Goal: Task Accomplishment & Management: Manage account settings

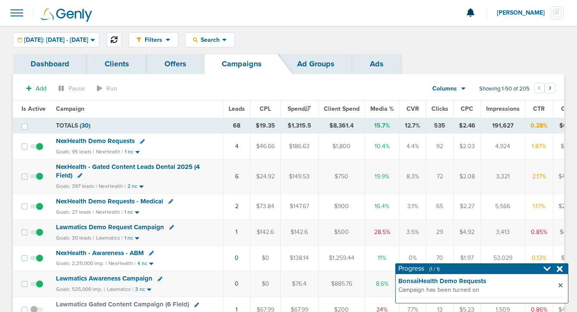
click at [136, 40] on body "Notifications You have no unread notifications [PERSON_NAME] Profile Sign Out C…" at bounding box center [288, 156] width 577 height 312
click at [121, 43] on button at bounding box center [114, 39] width 15 height 15
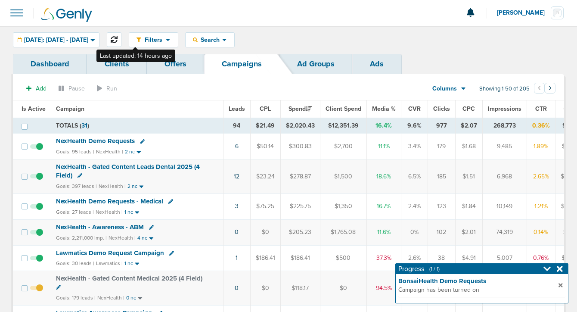
click at [121, 43] on button at bounding box center [114, 39] width 15 height 15
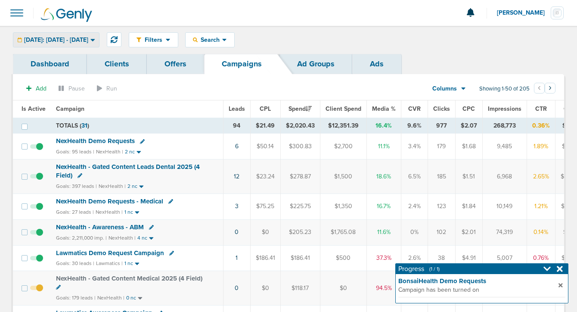
click at [81, 38] on span "[DATE]: [DATE] - [DATE]" at bounding box center [56, 40] width 64 height 6
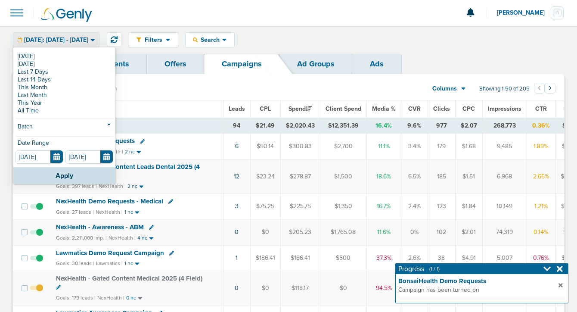
click at [234, 89] on section "Add Pause Run Columns Media Stats Sales Performance Custom Showing 1-50 of 205 …" at bounding box center [288, 90] width 551 height 20
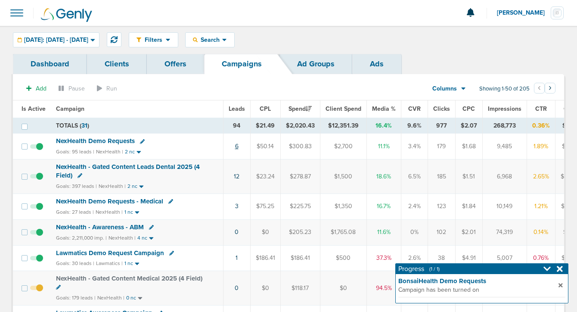
click at [235, 146] on link "6" at bounding box center [236, 145] width 3 height 7
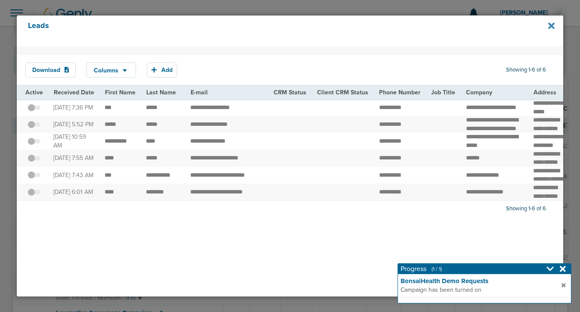
click at [550, 26] on icon at bounding box center [551, 25] width 6 height 9
click at [552, 26] on icon at bounding box center [551, 26] width 6 height 6
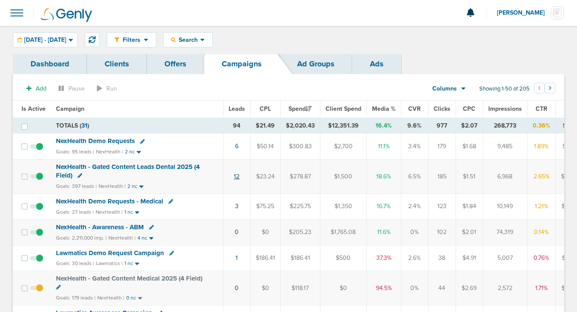
click at [236, 176] on link "12" at bounding box center [237, 176] width 6 height 7
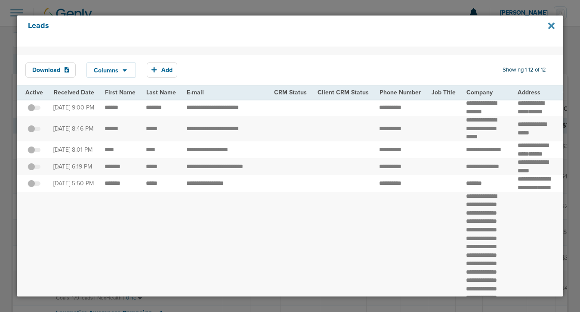
click at [550, 27] on icon at bounding box center [551, 26] width 6 height 6
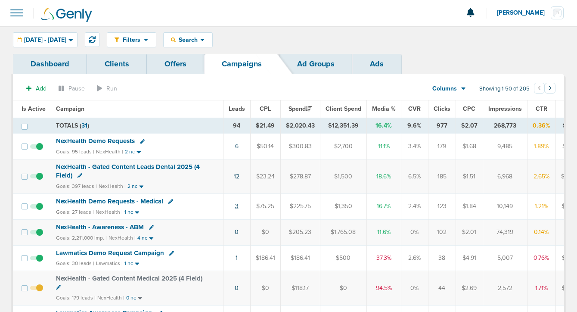
click at [235, 206] on link "3" at bounding box center [236, 205] width 3 height 7
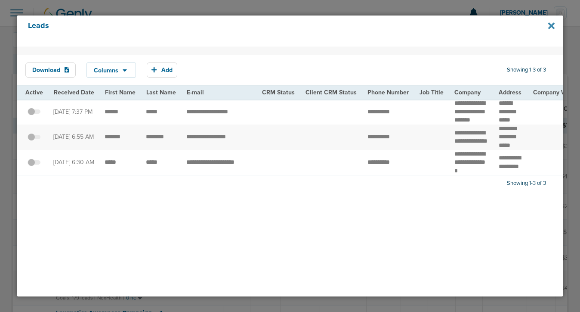
click at [551, 27] on icon at bounding box center [551, 26] width 6 height 6
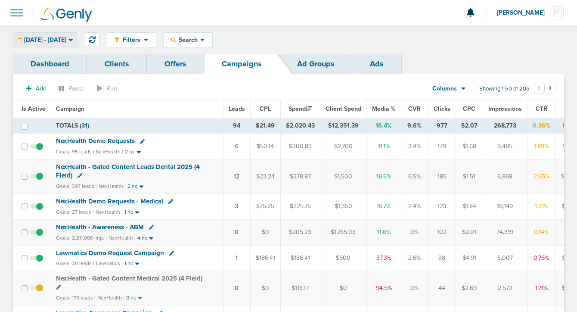
click at [65, 46] on div "09.10.2025 - 09.10.2025" at bounding box center [45, 40] width 64 height 14
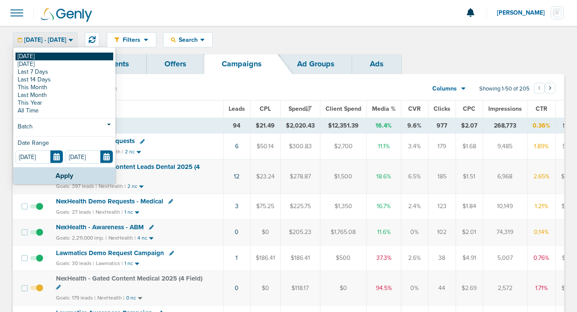
click at [56, 57] on link "[DATE]" at bounding box center [64, 57] width 98 height 8
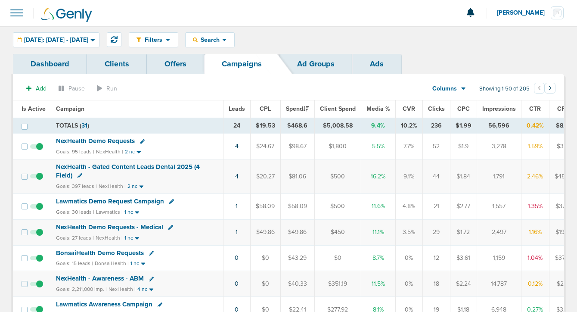
click at [79, 176] on icon at bounding box center [79, 175] width 5 height 5
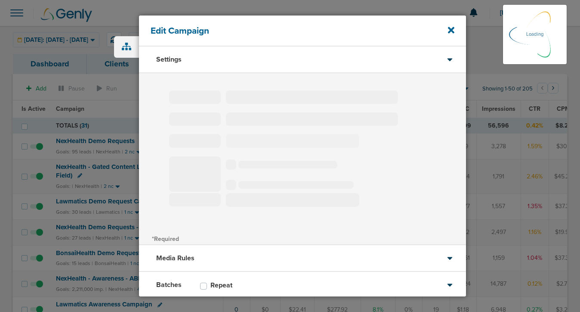
type input "NexHealth - Gated Content Leads Dental 2025 (4 Field)"
select select "Leads"
radio input "true"
select select "readWrite"
select select "1"
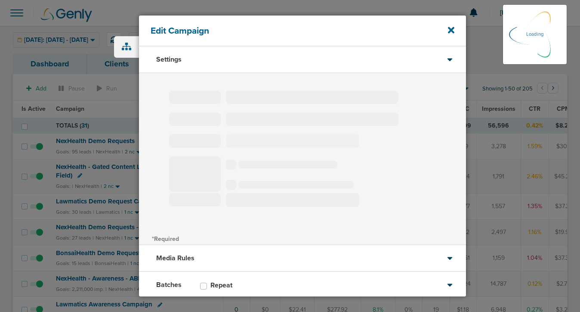
select select "1"
select select "2"
select select "3"
select select "6"
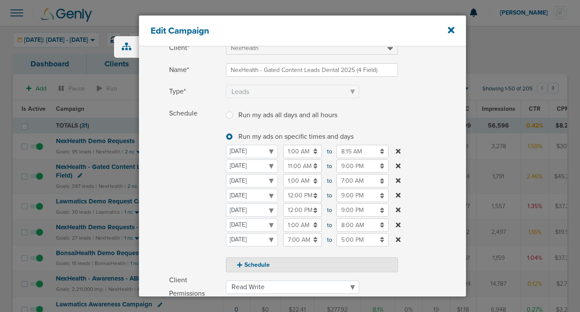
scroll to position [53, 0]
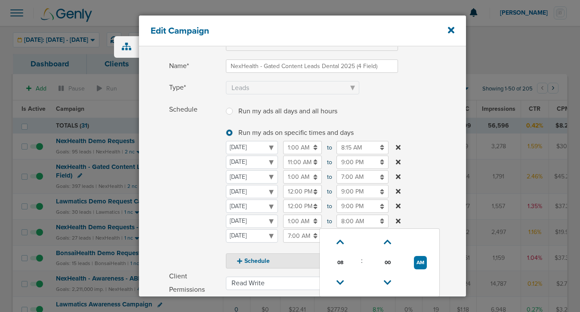
click at [350, 222] on input "8:00 AM" at bounding box center [363, 220] width 52 height 13
click at [340, 283] on icon at bounding box center [341, 282] width 8 height 5
click at [388, 240] on icon at bounding box center [388, 241] width 8 height 5
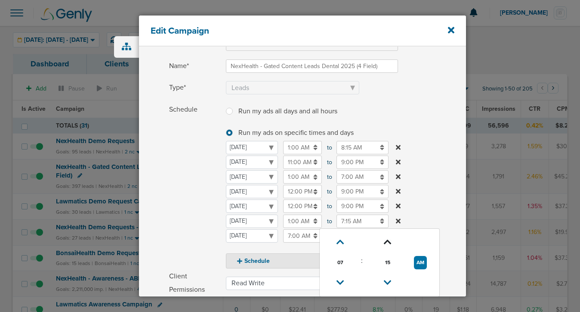
click at [388, 240] on icon at bounding box center [388, 241] width 8 height 5
type input "7:30 AM"
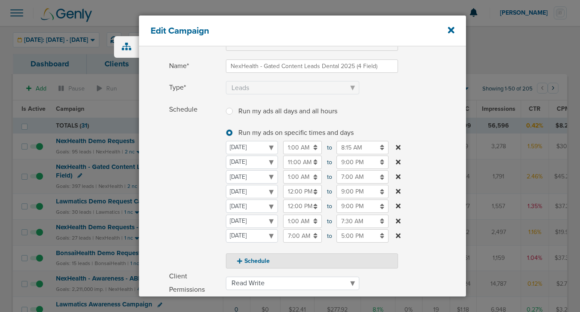
click at [176, 228] on span "Schedule" at bounding box center [195, 185] width 52 height 165
click at [244, 260] on button "Schedule" at bounding box center [312, 260] width 172 height 15
select select "4"
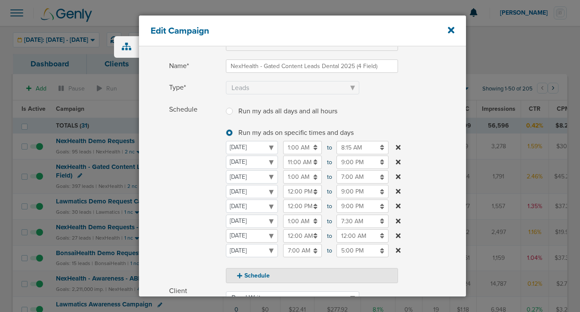
click at [245, 238] on select "Monday Tuesday Wednesday Thursday Friday Saturday Sunday" at bounding box center [252, 235] width 52 height 13
select select "3"
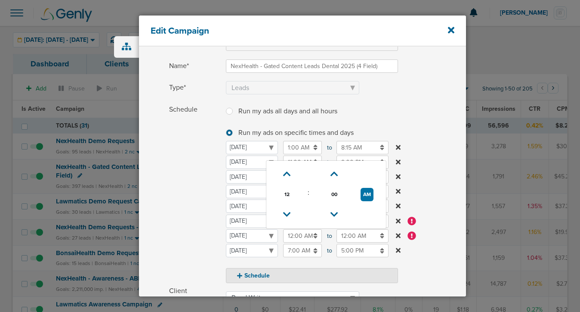
click at [289, 232] on input "12:00 AM" at bounding box center [302, 235] width 39 height 13
click at [285, 212] on icon at bounding box center [287, 214] width 8 height 5
click at [285, 176] on icon at bounding box center [287, 173] width 8 height 5
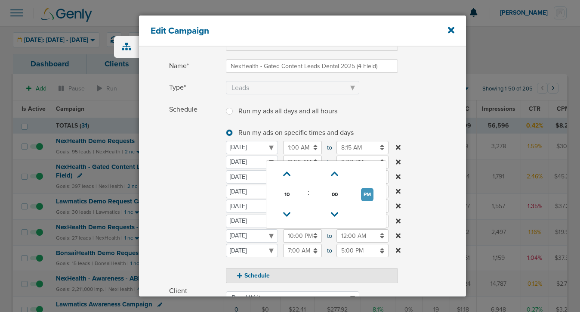
click at [365, 195] on button "PM" at bounding box center [367, 194] width 12 height 13
type input "10:00 AM"
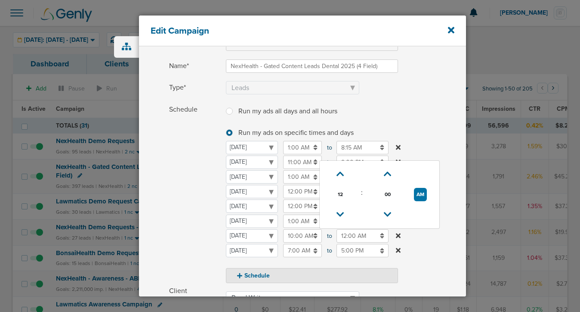
click at [354, 236] on input "12:00 AM" at bounding box center [363, 235] width 52 height 13
click at [338, 217] on icon at bounding box center [341, 214] width 8 height 5
click at [338, 216] on icon at bounding box center [341, 214] width 8 height 5
type input "9:00 PM"
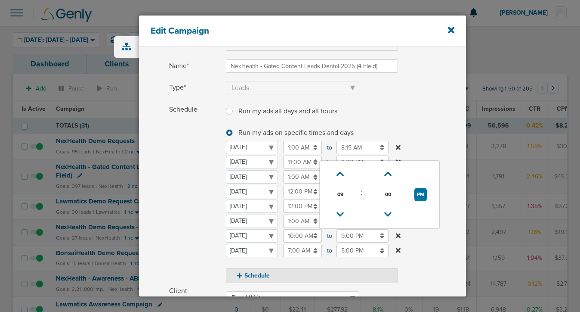
click at [198, 233] on span "Schedule" at bounding box center [195, 193] width 52 height 180
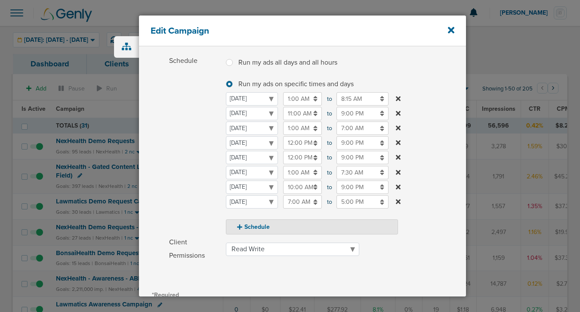
scroll to position [103, 0]
click at [250, 227] on button "Schedule" at bounding box center [312, 225] width 172 height 15
select select "4"
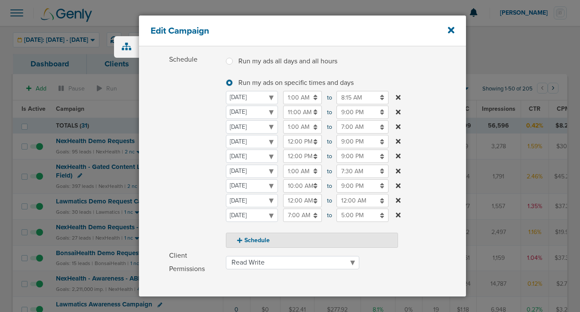
click at [301, 199] on input "12:00 AM" at bounding box center [302, 200] width 39 height 13
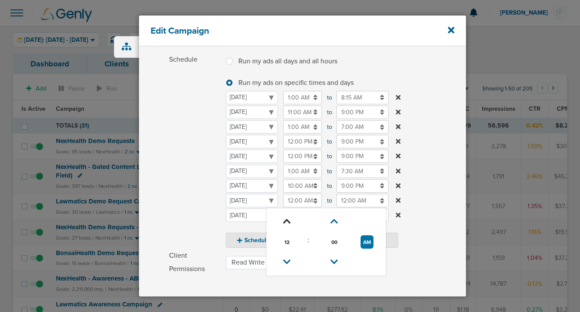
click at [288, 219] on icon at bounding box center [287, 221] width 8 height 5
type input "1:00 AM"
click at [346, 198] on input "12:00 AM" at bounding box center [363, 200] width 52 height 13
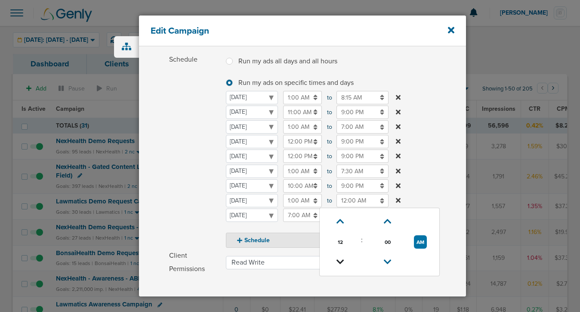
click at [341, 257] on link at bounding box center [340, 261] width 15 height 13
click at [341, 256] on link at bounding box center [340, 261] width 15 height 13
click at [416, 241] on button "PM" at bounding box center [421, 241] width 12 height 13
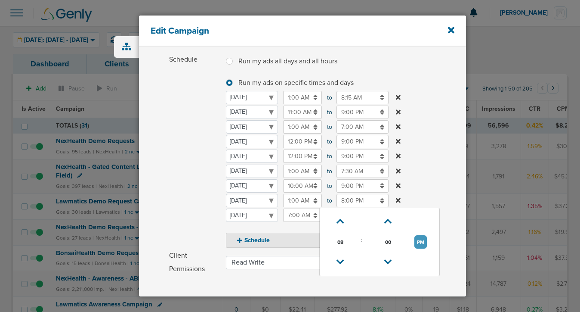
type input "8:00 AM"
click at [201, 202] on span "Schedule" at bounding box center [195, 150] width 52 height 195
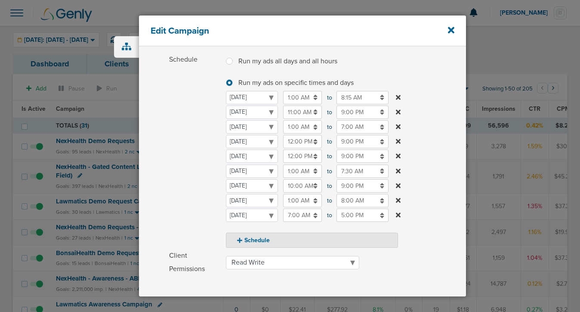
scroll to position [224, 0]
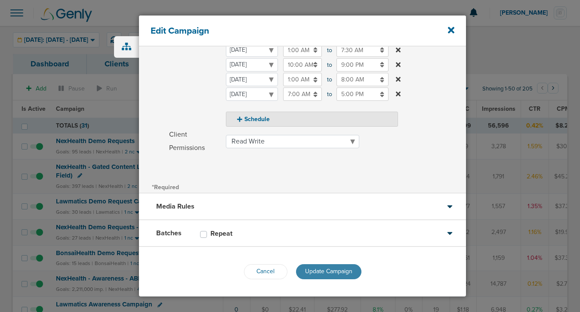
click at [310, 269] on span "Update Campaign" at bounding box center [328, 270] width 47 height 7
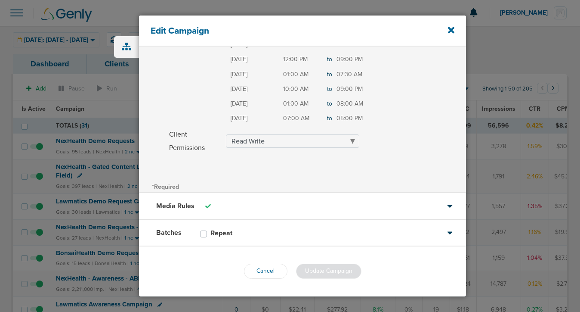
scroll to position [196, 0]
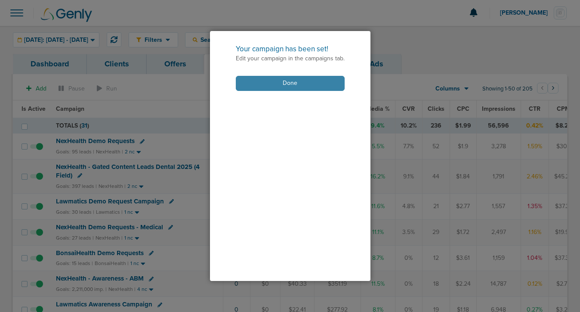
click at [301, 83] on button "Done" at bounding box center [290, 83] width 109 height 15
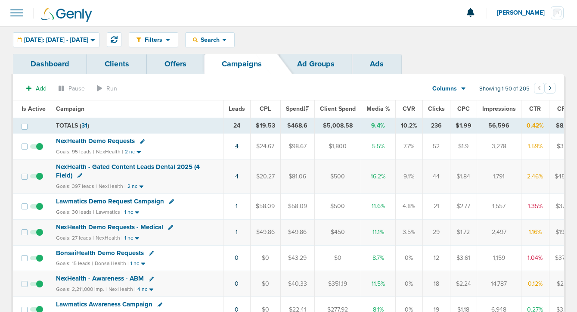
click at [235, 146] on link "4" at bounding box center [236, 145] width 3 height 7
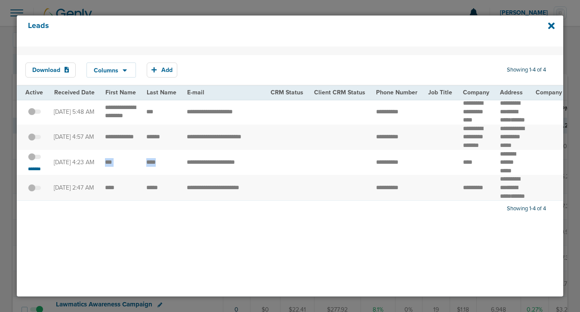
drag, startPoint x: 102, startPoint y: 179, endPoint x: 164, endPoint y: 179, distance: 61.6
copy tr
click at [131, 175] on td "***" at bounding box center [120, 162] width 41 height 25
drag, startPoint x: 103, startPoint y: 179, endPoint x: 148, endPoint y: 183, distance: 44.5
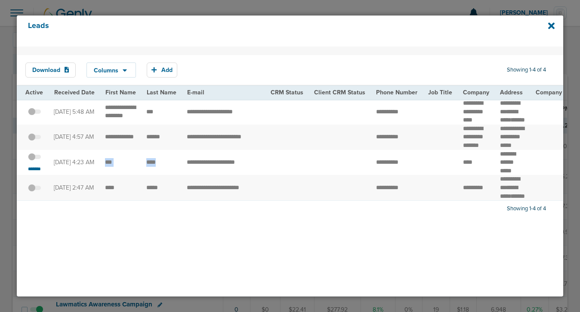
copy tr
click at [550, 26] on icon at bounding box center [551, 26] width 6 height 6
click at [554, 27] on icon at bounding box center [551, 25] width 6 height 9
click at [551, 26] on icon at bounding box center [551, 26] width 6 height 6
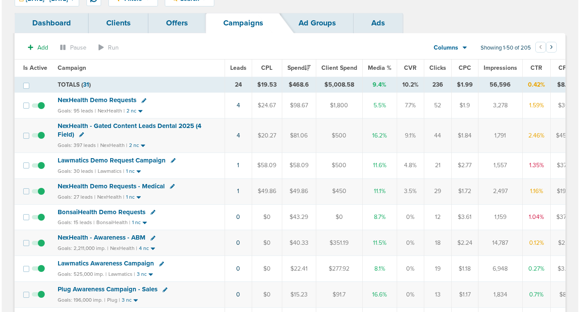
scroll to position [40, 0]
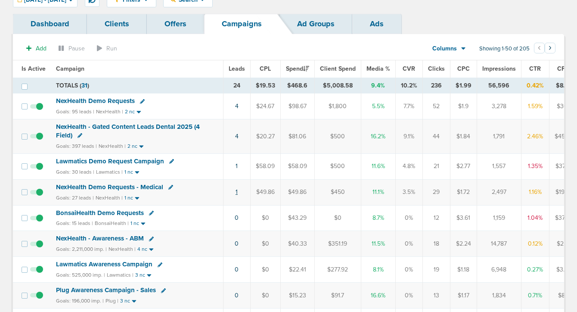
click at [236, 192] on link "1" at bounding box center [236, 191] width 2 height 7
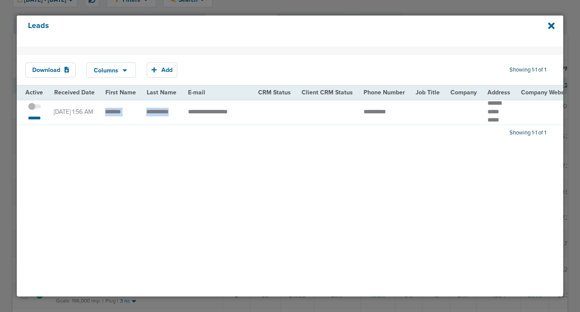
drag, startPoint x: 103, startPoint y: 112, endPoint x: 179, endPoint y: 111, distance: 75.8
copy tr
click at [104, 196] on div "Download Columns Save selections Reset to defaults Is Active Received Date Firs…" at bounding box center [290, 170] width 547 height 249
drag, startPoint x: 102, startPoint y: 113, endPoint x: 188, endPoint y: 107, distance: 85.9
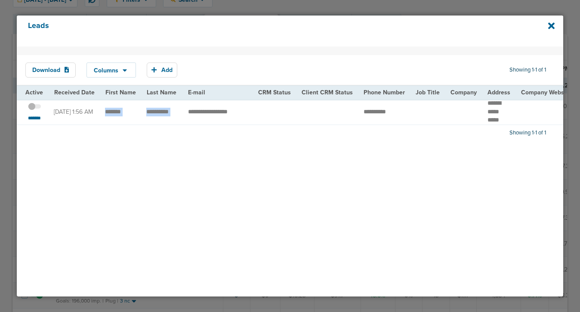
copy tr "**********"
click at [550, 25] on icon at bounding box center [551, 25] width 6 height 9
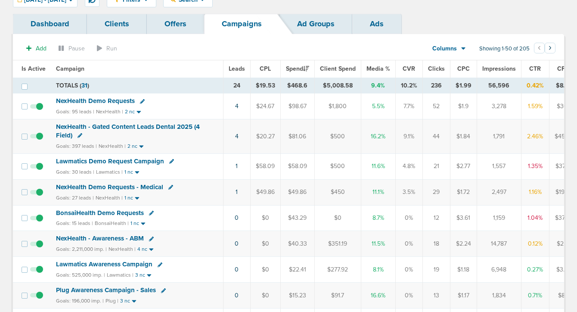
click at [149, 213] on icon at bounding box center [151, 212] width 5 height 5
select select
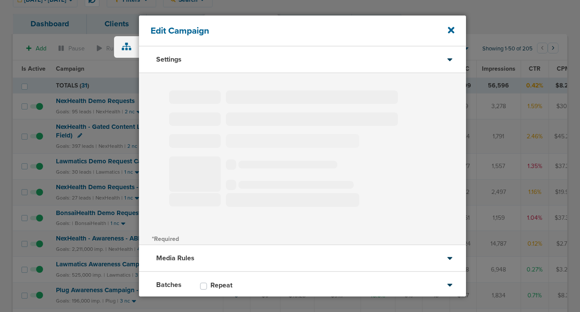
select select "2"
select select "3"
select select "4"
select select "6"
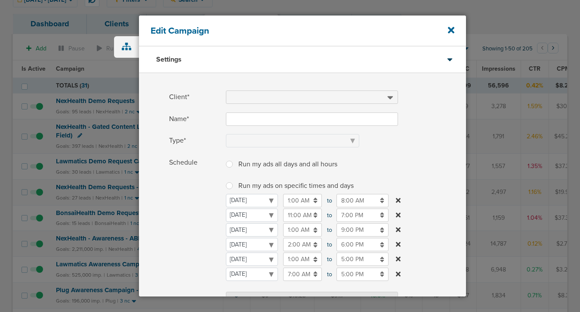
type input "BonsaiHealth Demo Requests"
select select "Leads"
radio input "true"
select select "readOnly"
click at [450, 31] on icon at bounding box center [451, 30] width 6 height 6
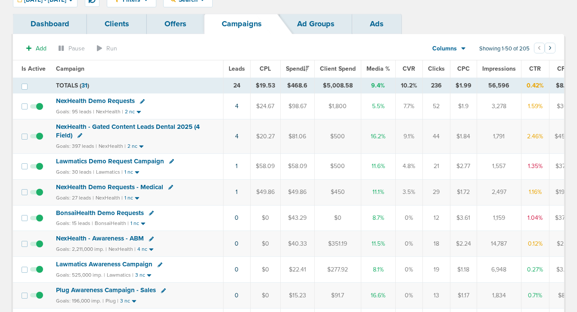
click at [149, 215] on icon at bounding box center [151, 212] width 5 height 5
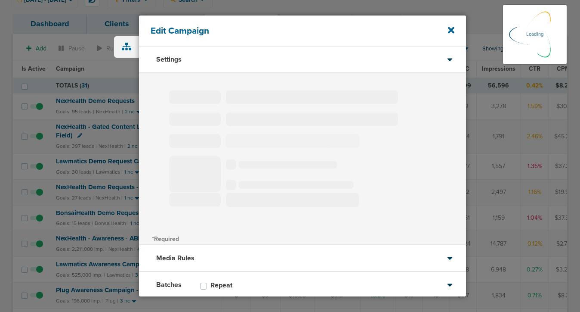
type input "BonsaiHealth Demo Requests"
select select "Leads"
radio input "true"
select select "readOnly"
type input "30"
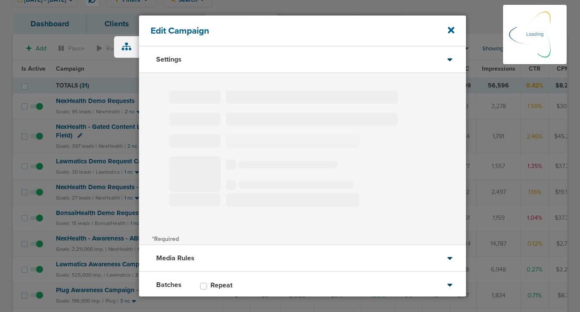
select select "2"
select select "3"
select select "4"
select select "6"
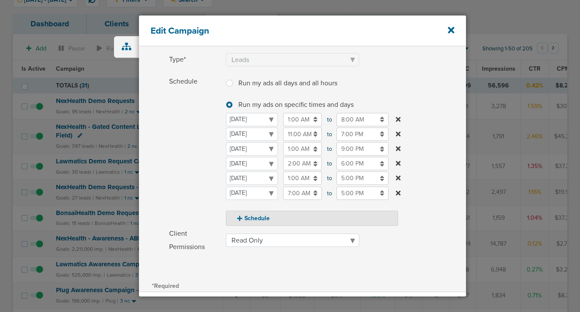
scroll to position [180, 0]
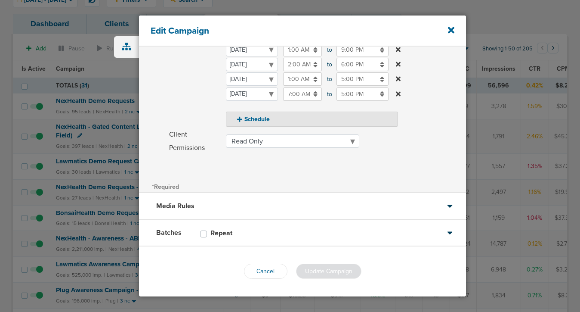
click at [233, 211] on div "Media Rules" at bounding box center [302, 206] width 327 height 27
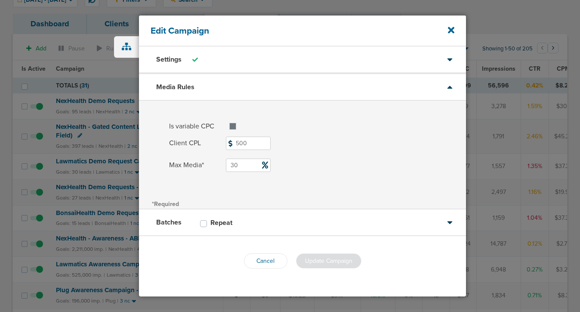
scroll to position [0, 0]
drag, startPoint x: 244, startPoint y: 165, endPoint x: 218, endPoint y: 162, distance: 26.0
click at [218, 162] on label "Max Media* 30" at bounding box center [317, 164] width 297 height 13
type input "20"
click at [239, 196] on div "Is variable CPC Max CPC Client CPL 500 Max Media* 20" at bounding box center [302, 148] width 327 height 96
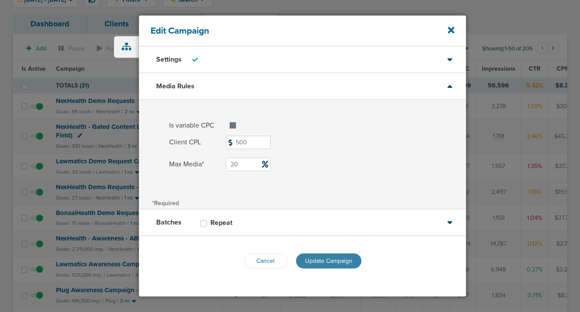
click at [319, 261] on span "Update Campaign" at bounding box center [328, 260] width 47 height 7
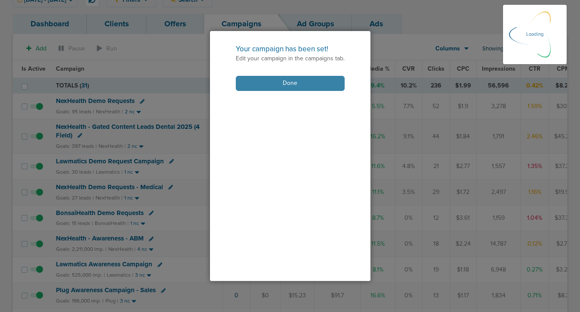
click at [307, 86] on button "Done" at bounding box center [290, 83] width 109 height 15
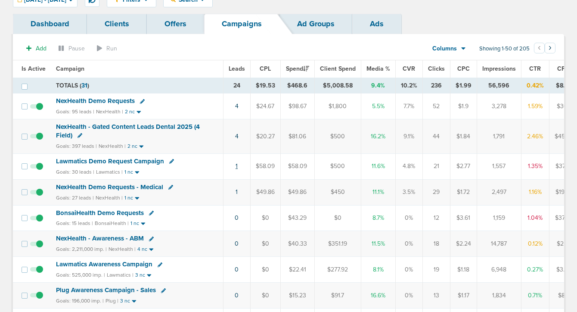
click at [235, 164] on link "1" at bounding box center [236, 165] width 2 height 7
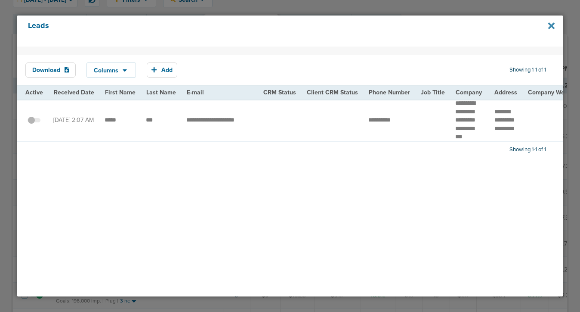
click at [551, 25] on icon at bounding box center [551, 26] width 6 height 6
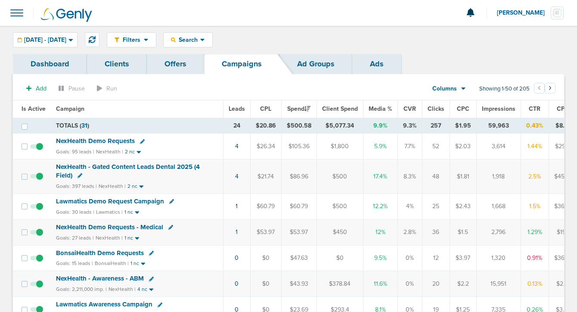
click at [105, 201] on span "Lawmatics Demo Request Campaign" at bounding box center [110, 201] width 108 height 8
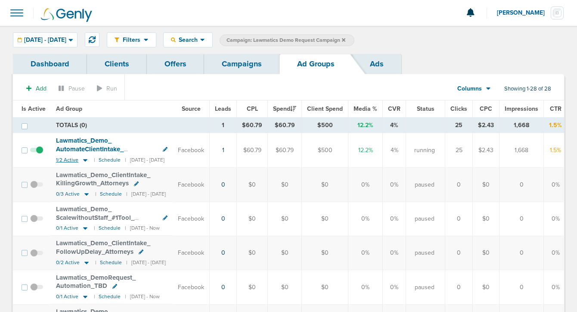
click at [85, 160] on icon at bounding box center [85, 159] width 9 height 7
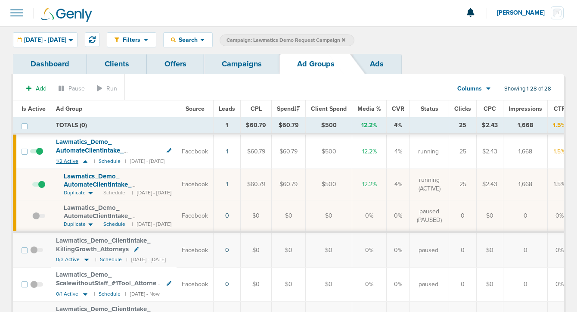
click at [85, 160] on icon at bounding box center [85, 161] width 9 height 7
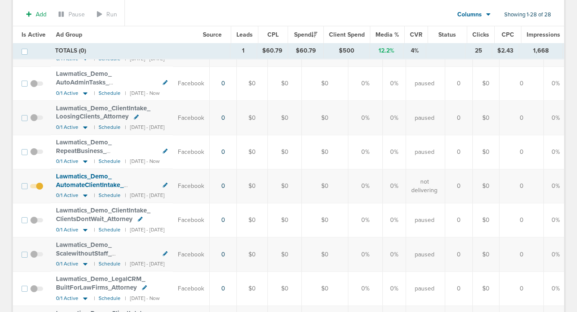
scroll to position [548, 0]
click at [39, 190] on span at bounding box center [36, 190] width 13 height 0
click at [37, 187] on input "checkbox" at bounding box center [37, 187] width 0 height 0
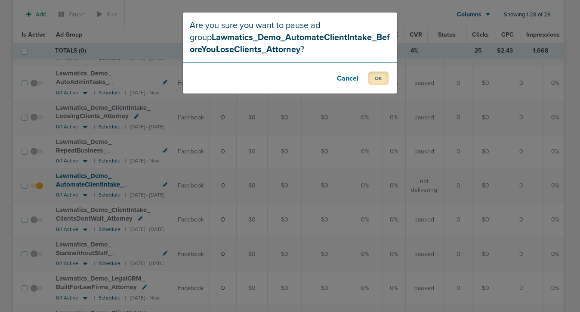
click at [377, 79] on button "OK" at bounding box center [378, 77] width 20 height 13
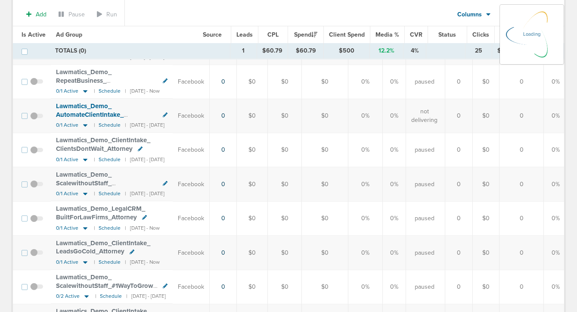
scroll to position [620, 0]
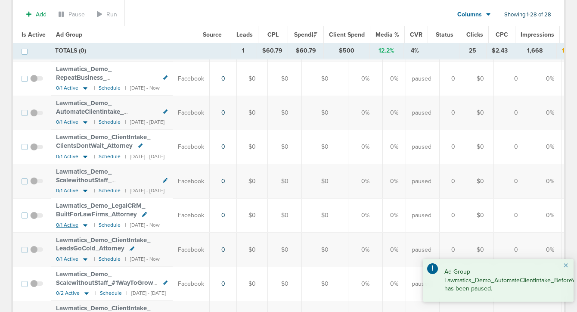
click at [84, 224] on icon at bounding box center [85, 224] width 9 height 7
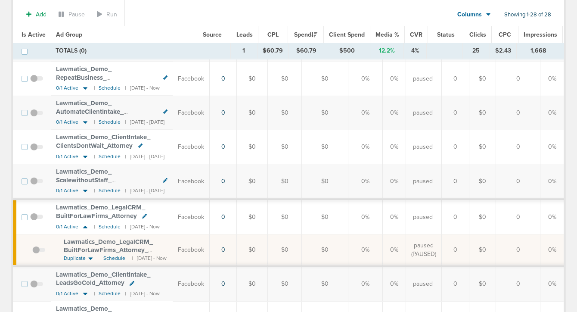
click at [33, 221] on span at bounding box center [36, 221] width 13 height 0
click at [37, 219] on input "checkbox" at bounding box center [37, 219] width 0 height 0
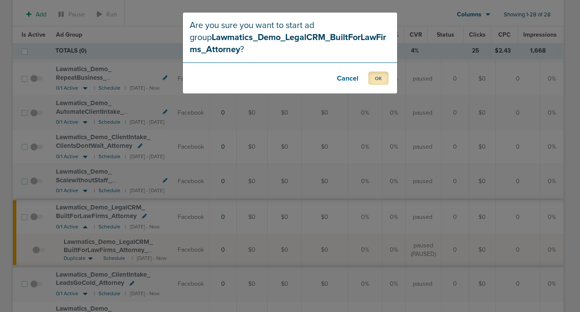
click at [380, 78] on button "OK" at bounding box center [378, 77] width 20 height 13
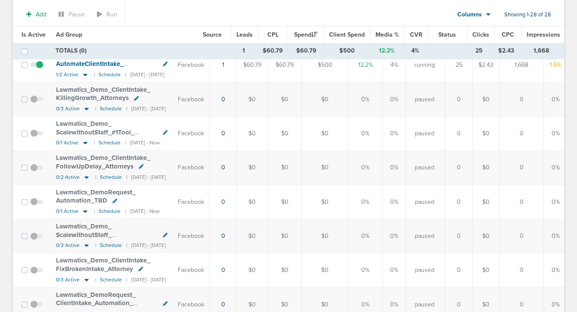
scroll to position [0, 0]
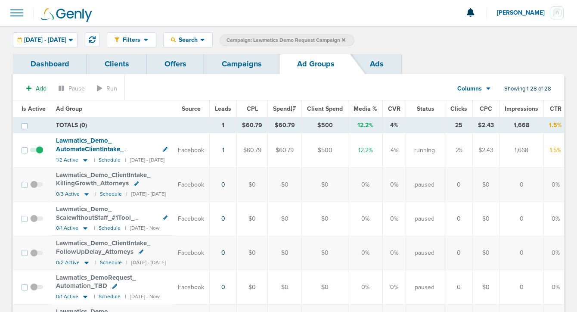
click at [233, 66] on link "Campaigns" at bounding box center [241, 64] width 75 height 20
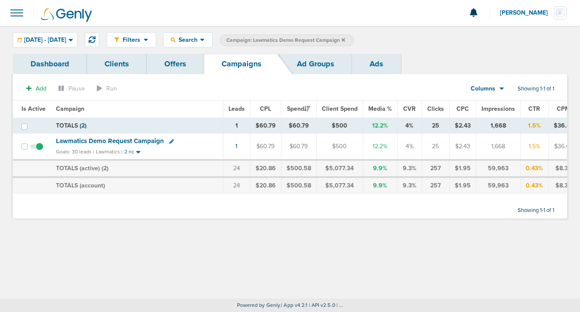
click at [345, 39] on icon at bounding box center [343, 39] width 3 height 5
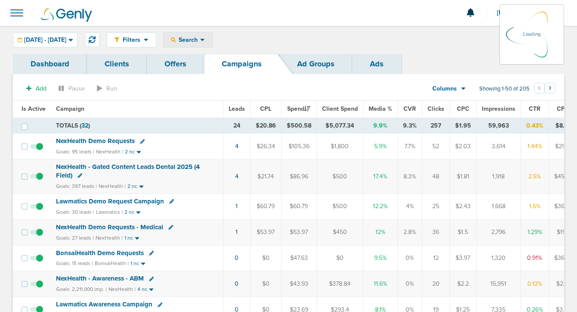
click at [200, 40] on span "Search" at bounding box center [188, 39] width 25 height 7
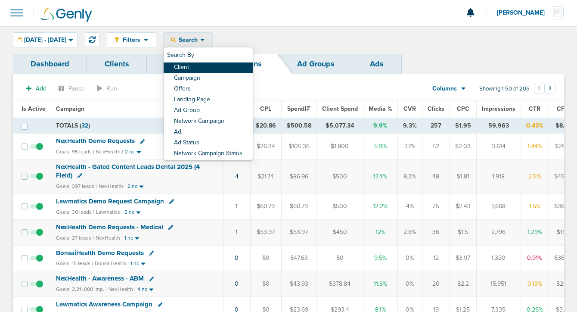
click at [203, 69] on link "Client" at bounding box center [208, 67] width 89 height 11
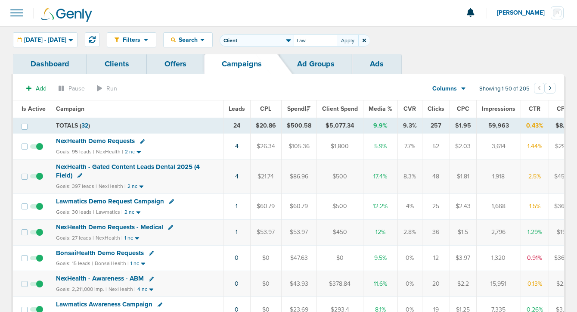
type input "Law"
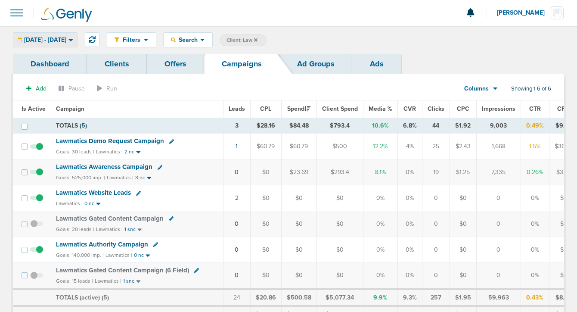
click at [53, 37] on span "09.11.2025 - 09.11.2025" at bounding box center [45, 40] width 42 height 6
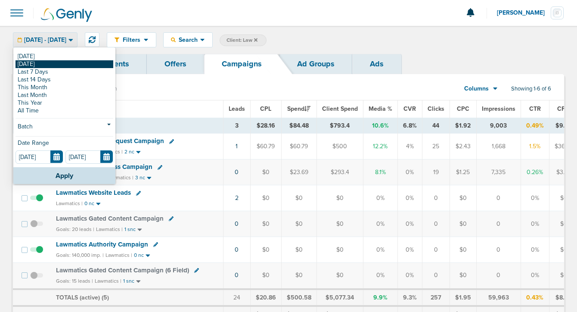
click at [53, 66] on link "[DATE]" at bounding box center [64, 64] width 98 height 8
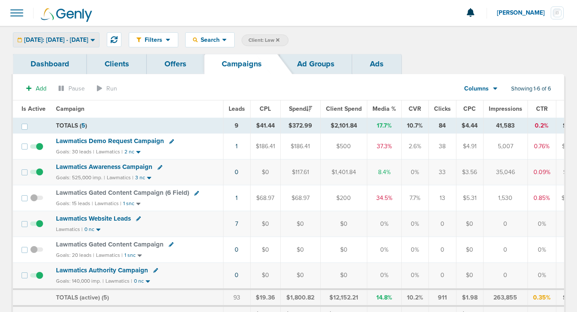
click at [60, 38] on span "Yesterday: 09.10.2025 - 09.10.2025" at bounding box center [56, 40] width 64 height 6
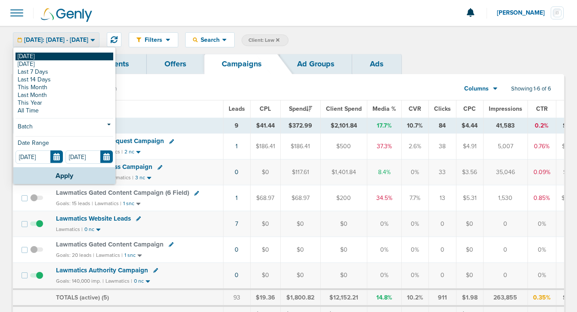
click at [59, 53] on link "[DATE]" at bounding box center [64, 57] width 98 height 8
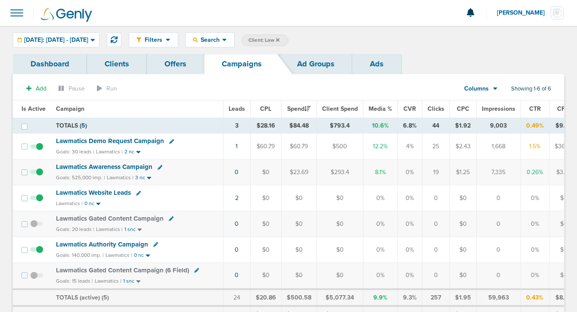
click at [279, 38] on icon at bounding box center [277, 39] width 3 height 5
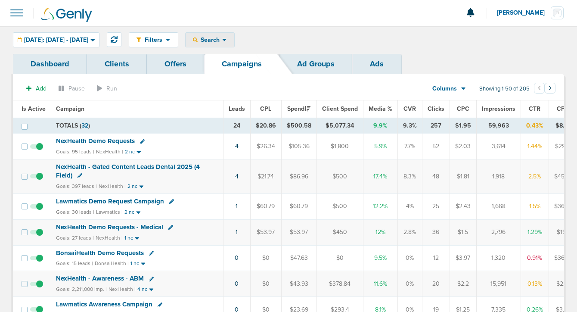
click at [223, 44] on div "Search" at bounding box center [210, 40] width 49 height 14
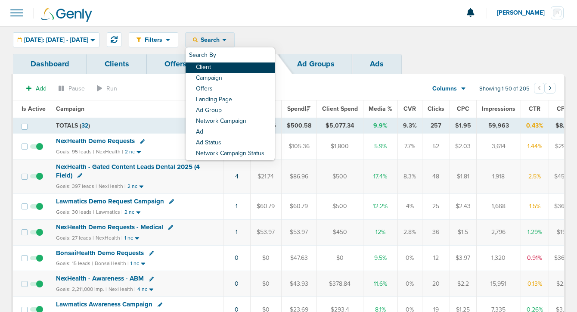
click at [220, 65] on link "Client" at bounding box center [230, 67] width 89 height 11
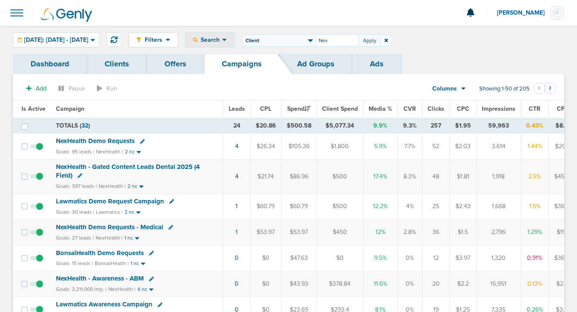
type input "Nex"
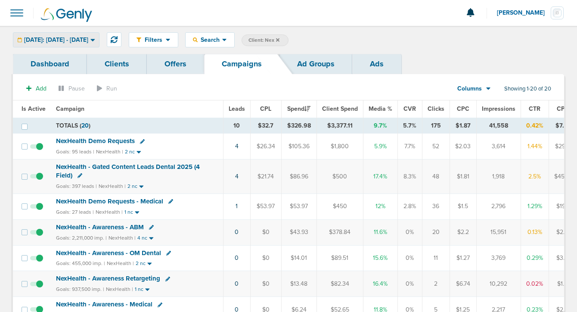
click at [80, 40] on span "Today: 09.11.2025 - 09.11.2025" at bounding box center [56, 40] width 64 height 6
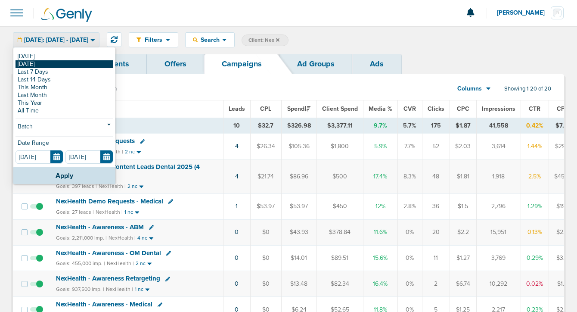
click at [74, 62] on link "[DATE]" at bounding box center [64, 64] width 98 height 8
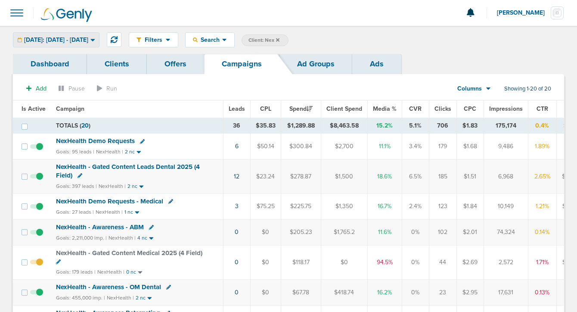
click at [88, 41] on span "Yesterday: 09.10.2025 - 09.10.2025" at bounding box center [56, 40] width 64 height 6
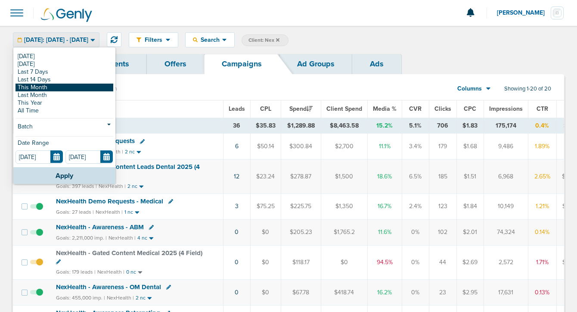
click at [88, 87] on link "This Month" at bounding box center [64, 88] width 98 height 8
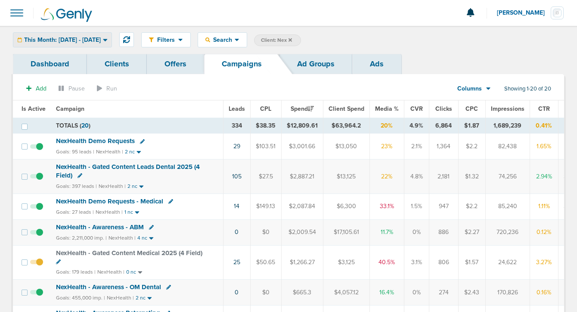
click at [89, 39] on span "This Month: 09.01.2025 - 09.30.2025" at bounding box center [62, 40] width 77 height 6
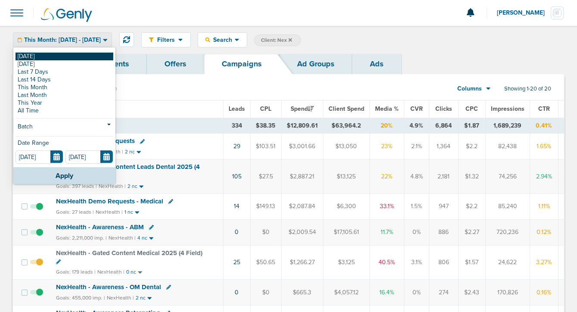
click at [82, 54] on link "[DATE]" at bounding box center [64, 57] width 98 height 8
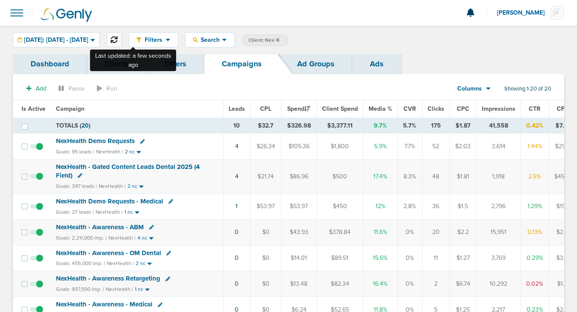
click at [118, 39] on icon at bounding box center [114, 39] width 7 height 7
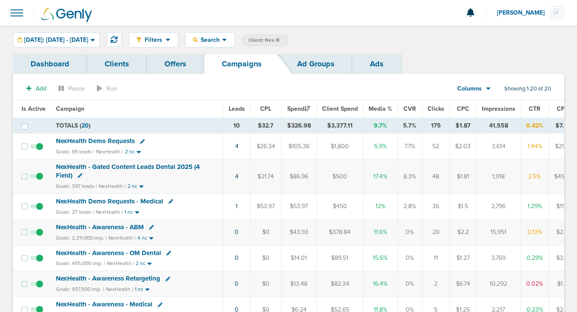
click at [279, 39] on icon at bounding box center [277, 39] width 3 height 3
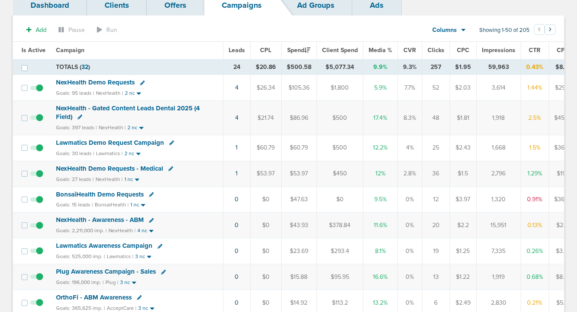
scroll to position [59, 0]
click at [114, 192] on span "BonsaiHealth Demo Requests" at bounding box center [100, 194] width 88 height 8
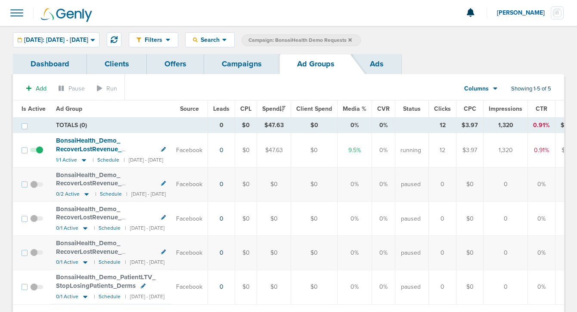
click at [238, 62] on link "Campaigns" at bounding box center [241, 64] width 75 height 20
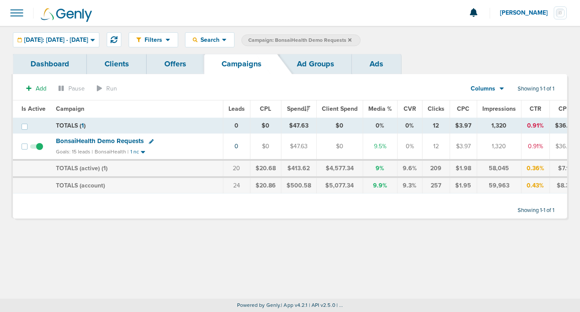
click at [352, 39] on icon at bounding box center [349, 39] width 3 height 5
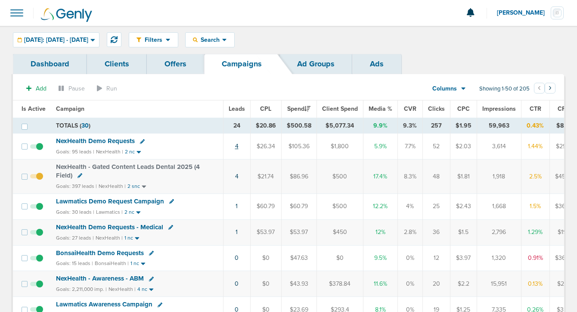
click at [235, 148] on link "4" at bounding box center [236, 145] width 3 height 7
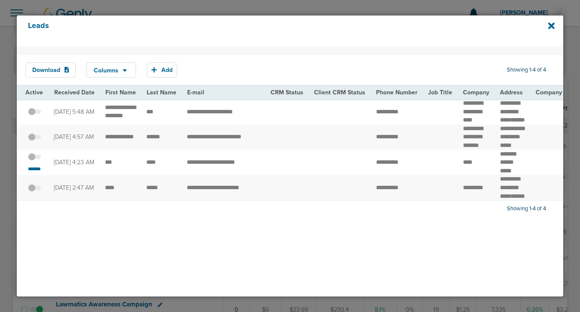
click at [35, 161] on span at bounding box center [34, 161] width 13 height 0
click at [34, 158] on input "checkbox" at bounding box center [34, 158] width 0 height 0
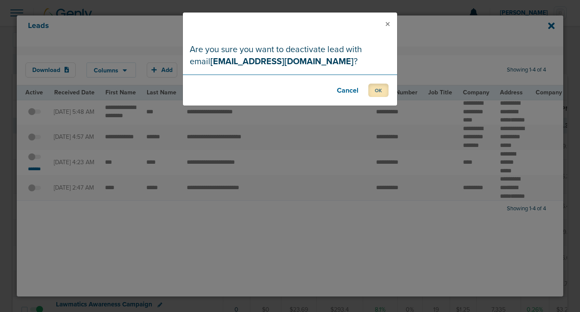
click at [375, 91] on button "OK" at bounding box center [378, 90] width 20 height 13
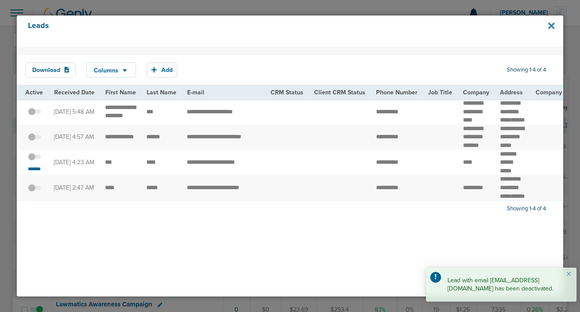
click at [551, 27] on icon at bounding box center [551, 26] width 6 height 6
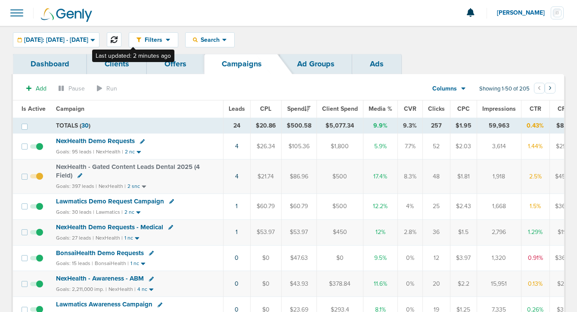
click at [121, 44] on button at bounding box center [114, 39] width 15 height 15
click at [89, 144] on span "NexHealth Demo Requests" at bounding box center [95, 141] width 79 height 8
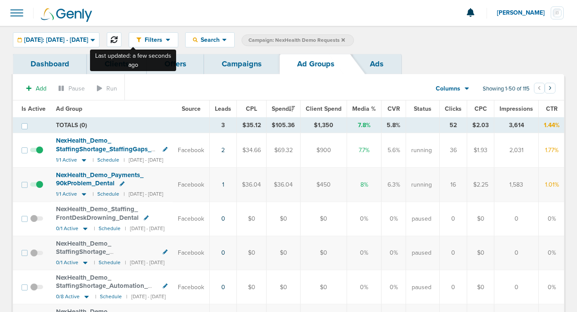
click at [121, 40] on button at bounding box center [114, 39] width 15 height 15
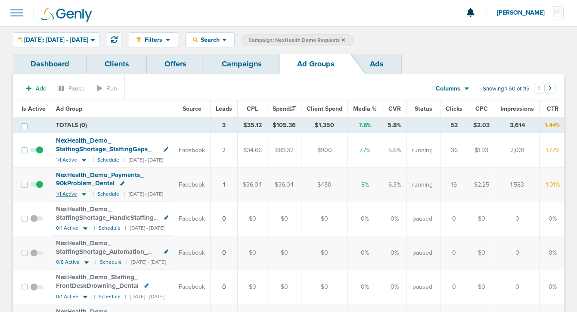
click at [82, 193] on icon at bounding box center [84, 194] width 4 height 3
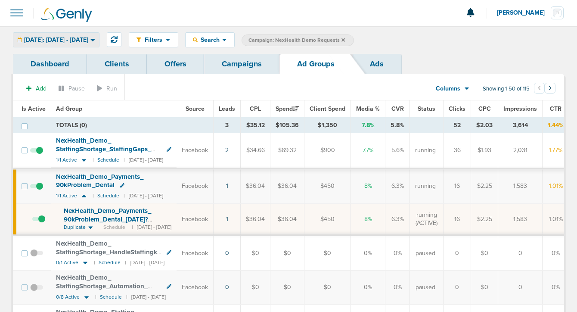
click at [68, 34] on div "Today: 09.11.2025 - 09.11.2025" at bounding box center [56, 40] width 86 height 14
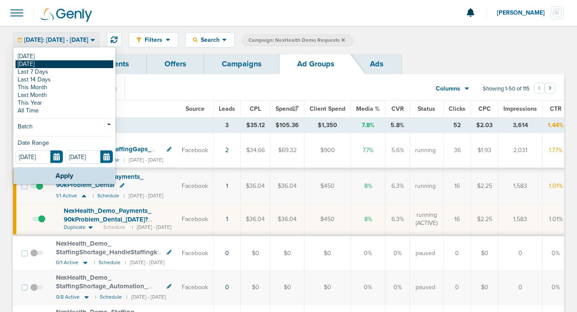
click at [56, 63] on link "[DATE]" at bounding box center [64, 64] width 98 height 8
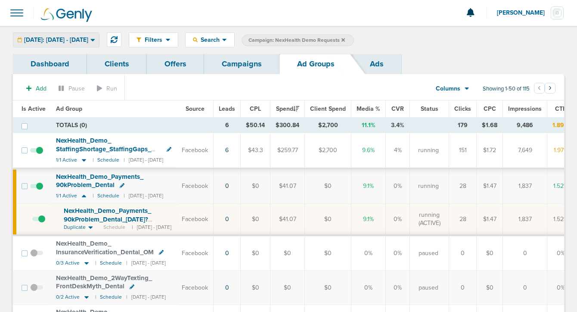
click at [70, 40] on span "Yesterday: 09.10.2025 - 09.10.2025" at bounding box center [56, 40] width 64 height 6
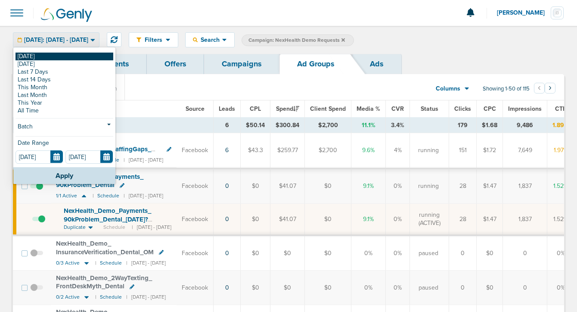
click at [65, 57] on link "[DATE]" at bounding box center [64, 57] width 98 height 8
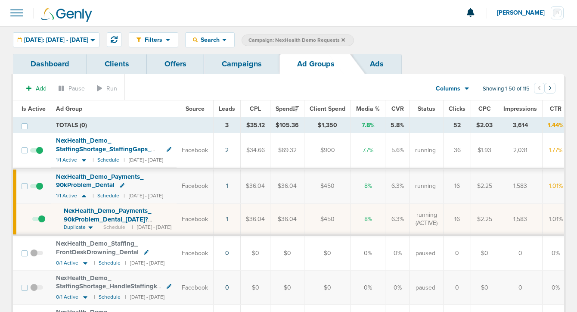
click at [245, 66] on link "Campaigns" at bounding box center [241, 64] width 75 height 20
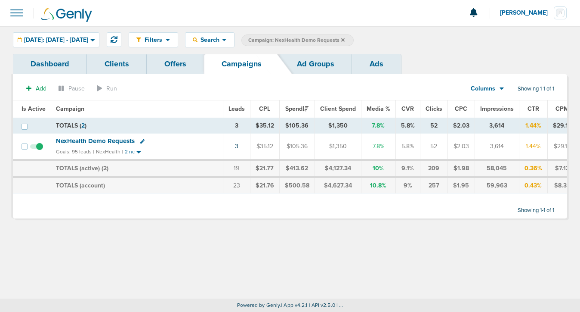
click at [345, 40] on icon at bounding box center [342, 39] width 3 height 5
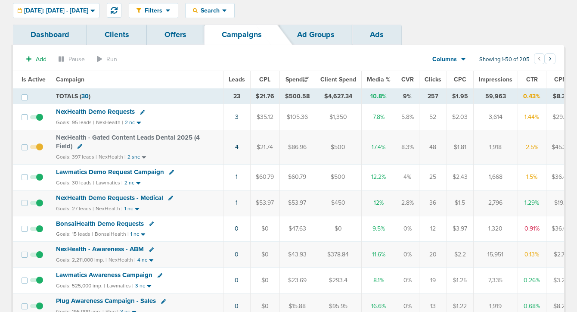
scroll to position [30, 0]
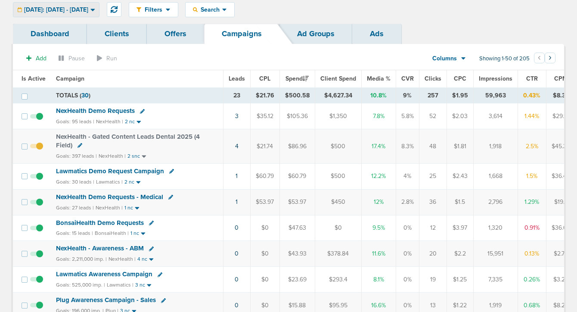
click at [65, 10] on span "Today: 09.11.2025 - 09.11.2025" at bounding box center [56, 10] width 64 height 6
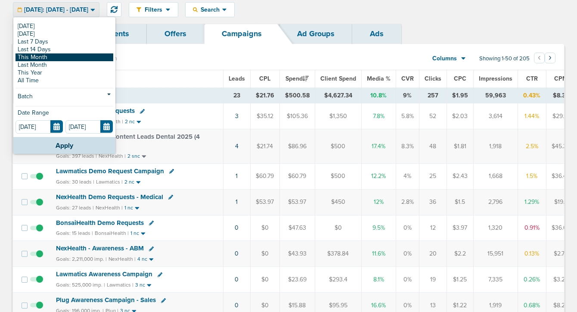
click at [55, 58] on link "This Month" at bounding box center [64, 57] width 98 height 8
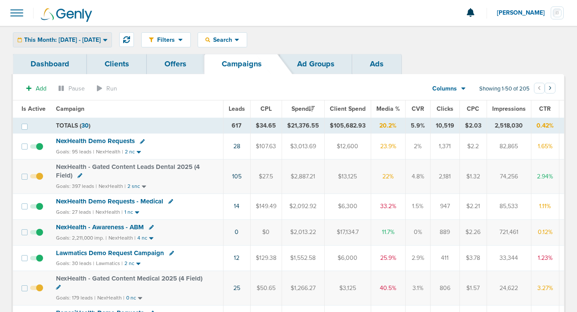
click at [82, 42] on span "This Month: 09.01.2025 - 09.30.2025" at bounding box center [62, 40] width 77 height 6
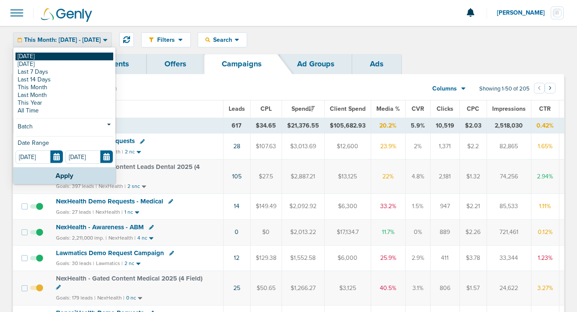
click at [72, 56] on link "[DATE]" at bounding box center [64, 57] width 98 height 8
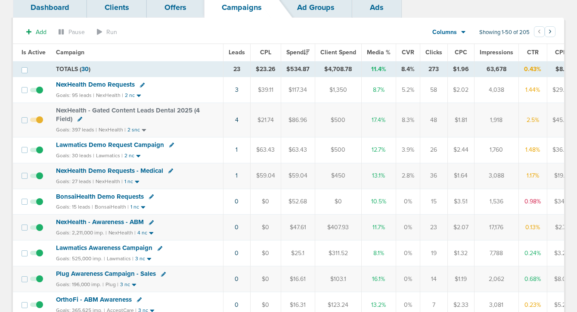
scroll to position [57, 0]
click at [76, 143] on span "Lawmatics Demo Request Campaign" at bounding box center [110, 144] width 108 height 8
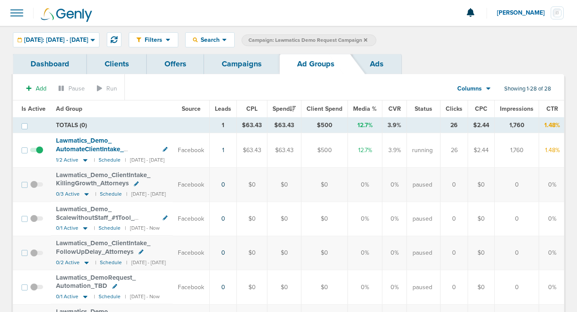
click at [250, 65] on link "Campaigns" at bounding box center [241, 64] width 75 height 20
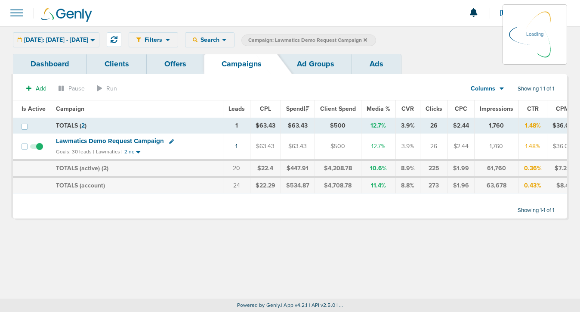
click at [367, 40] on icon at bounding box center [365, 39] width 3 height 3
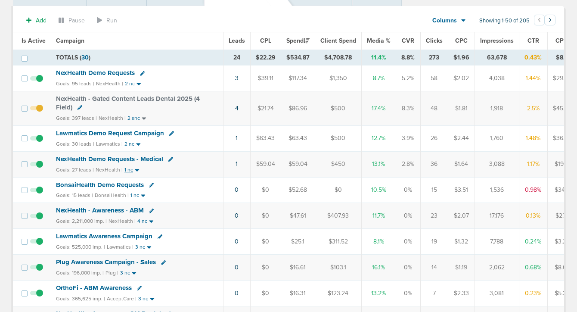
scroll to position [51, 0]
